Goal: Information Seeking & Learning: Learn about a topic

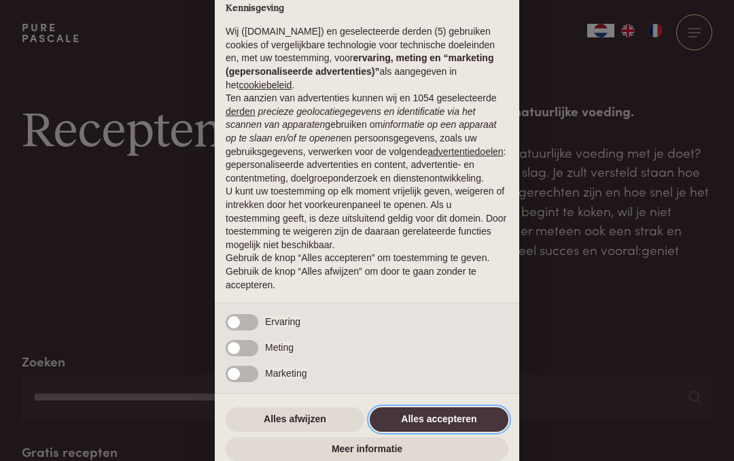
click at [453, 431] on button "Alles accepteren" at bounding box center [439, 419] width 139 height 24
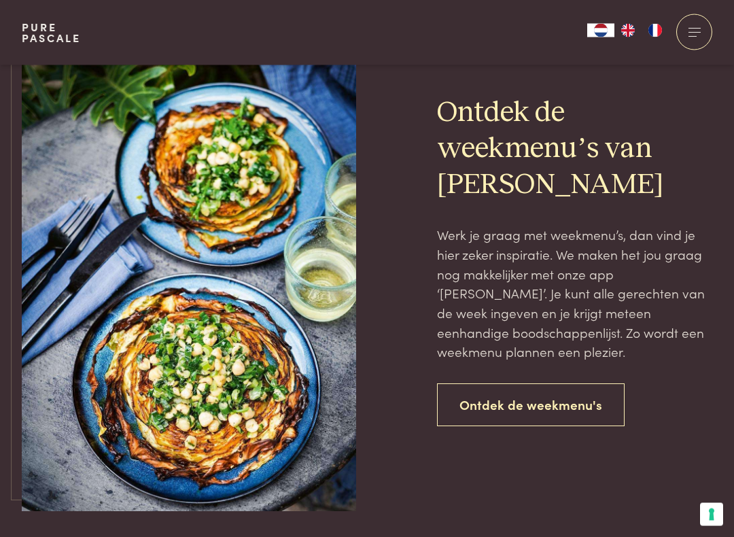
scroll to position [2934, 0]
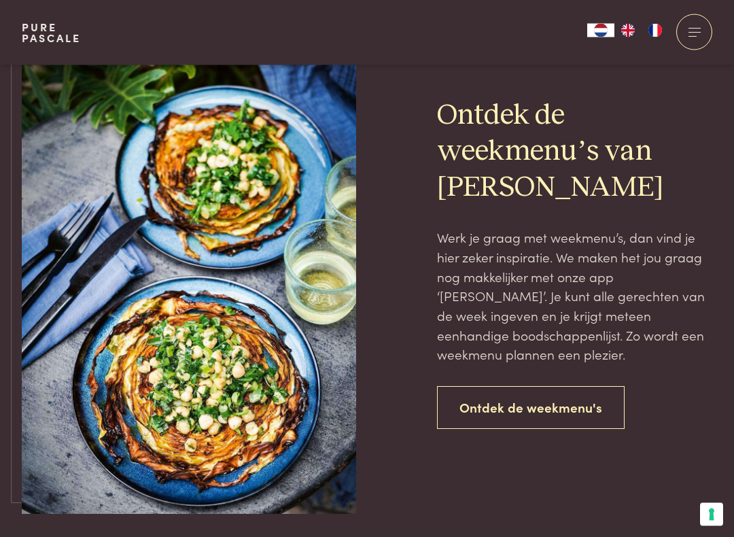
click at [524, 387] on link "Ontdek de weekmenu's" at bounding box center [531, 408] width 188 height 43
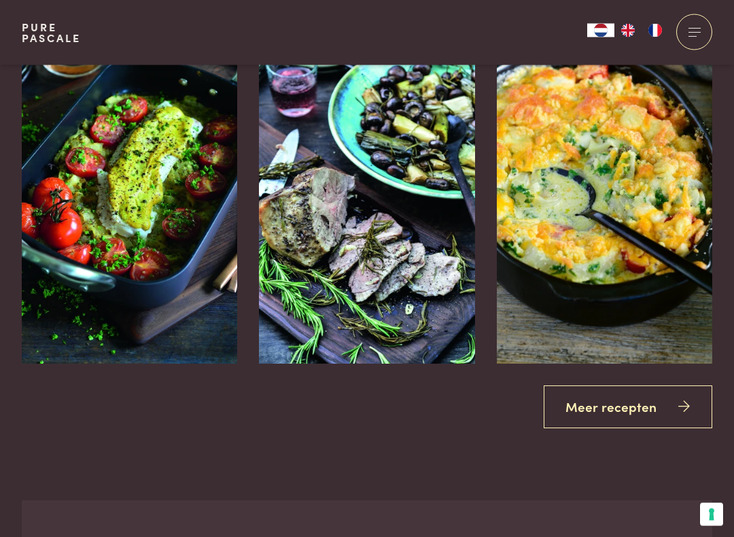
scroll to position [2296, 0]
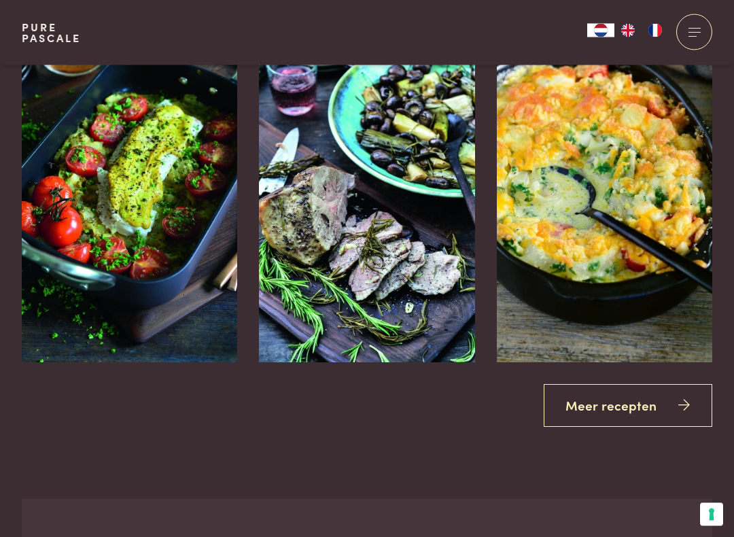
click at [633, 400] on link "Meer recepten" at bounding box center [628, 406] width 169 height 43
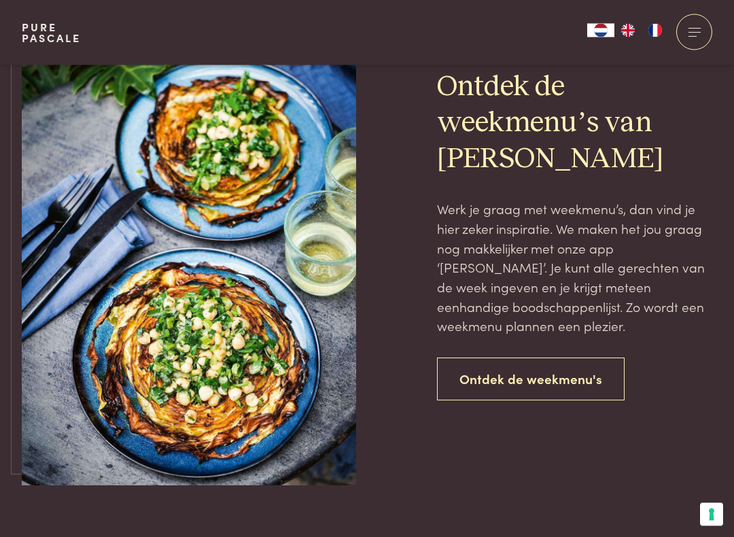
scroll to position [2964, 0]
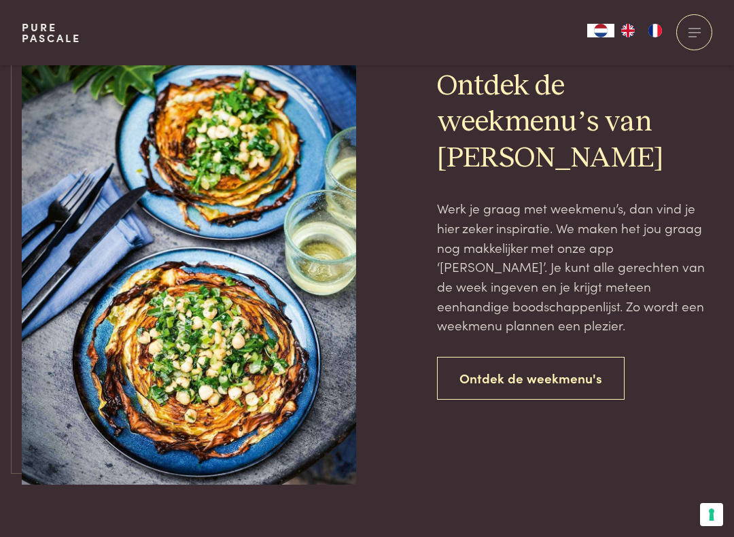
click at [509, 357] on link "Ontdek de weekmenu's" at bounding box center [531, 378] width 188 height 43
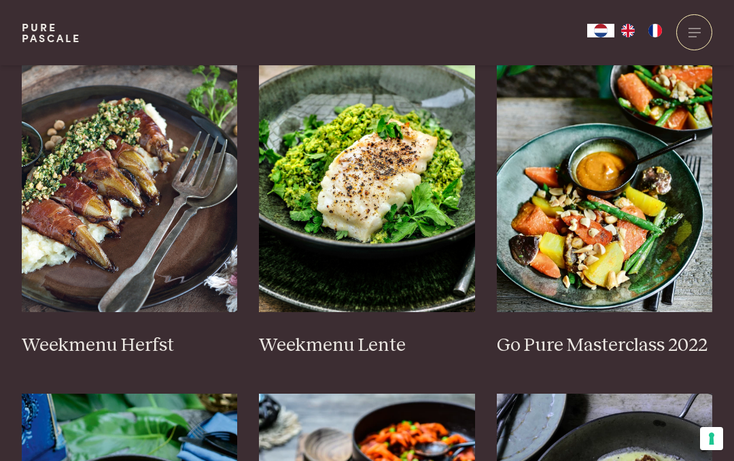
scroll to position [746, 0]
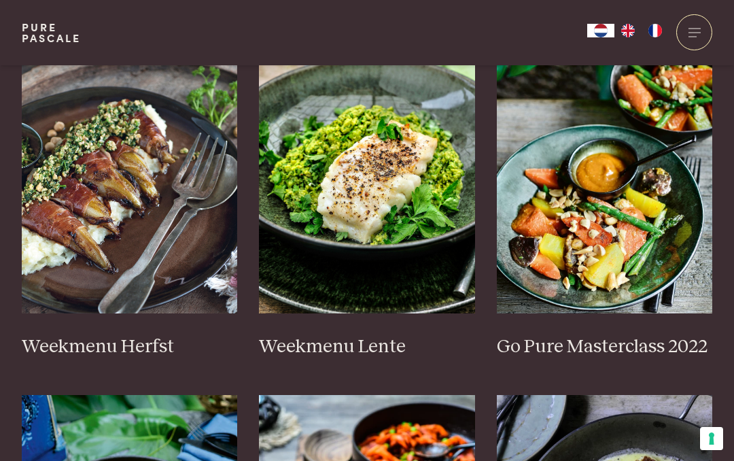
click at [83, 342] on h3 "Weekmenu Herfst" at bounding box center [130, 347] width 216 height 24
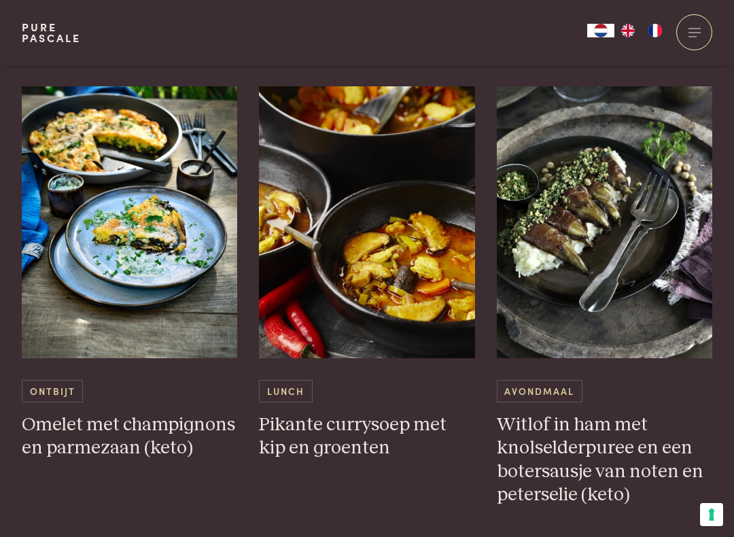
scroll to position [3469, 0]
click at [583, 439] on h3 "Witlof in ham met knolselderpuree en een botersausje van noten en peterselie (k…" at bounding box center [605, 461] width 216 height 94
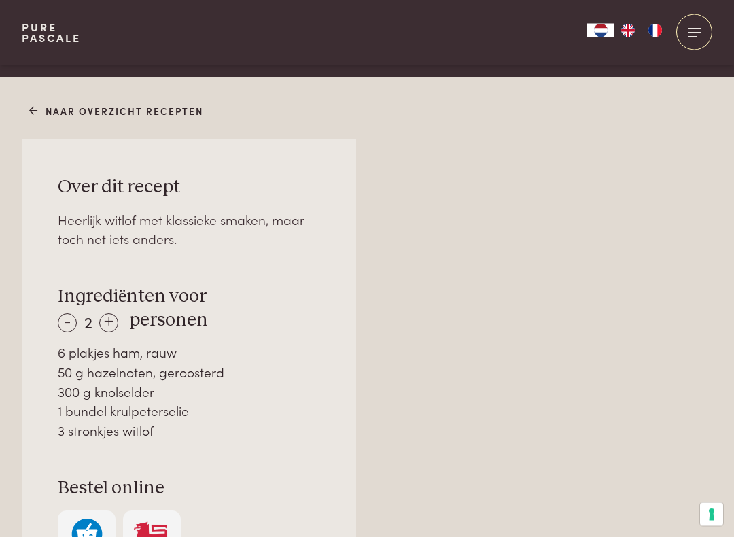
scroll to position [828, 0]
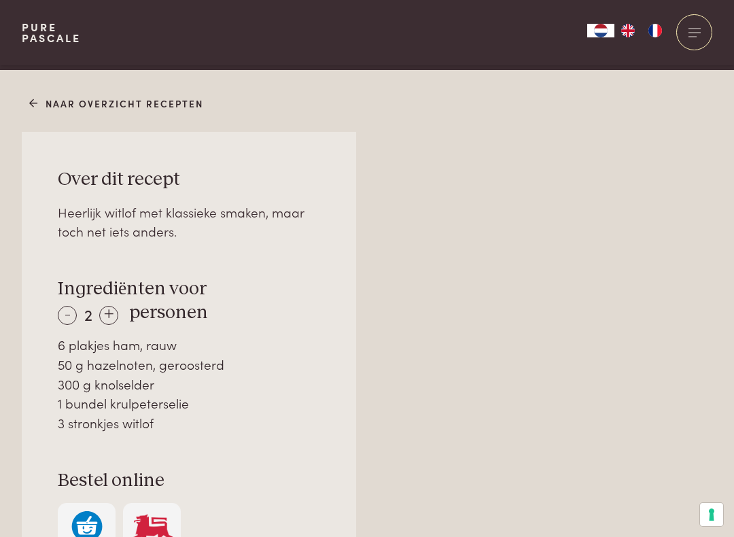
click at [112, 314] on div "+" at bounding box center [108, 315] width 19 height 19
click at [112, 306] on div "+" at bounding box center [108, 315] width 19 height 19
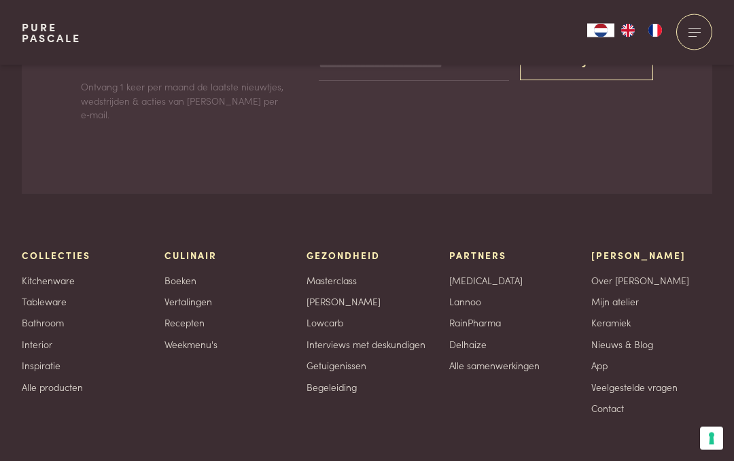
scroll to position [2876, 0]
